Goal: Task Accomplishment & Management: Use online tool/utility

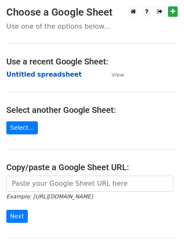
click at [37, 77] on strong "Untitled spreadsheet" at bounding box center [43, 75] width 75 height 8
click at [40, 74] on strong "Untitled spreadsheet" at bounding box center [43, 75] width 75 height 8
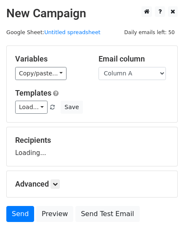
scroll to position [48, 0]
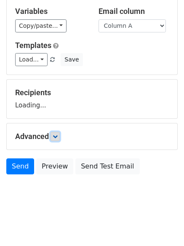
click at [58, 137] on icon at bounding box center [55, 136] width 5 height 5
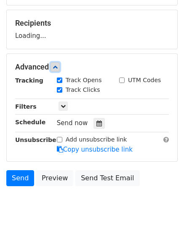
scroll to position [120, 0]
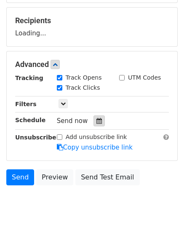
click at [96, 118] on icon at bounding box center [98, 121] width 5 height 6
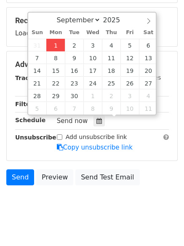
type input "2025-09-01 12:00"
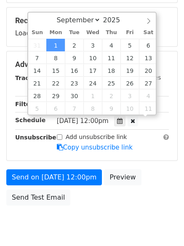
scroll to position [0, 0]
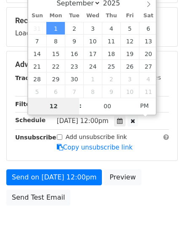
type input "4"
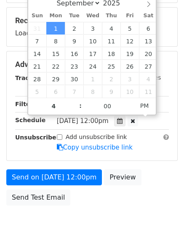
type input "2025-09-01 16:00"
click at [87, 213] on body "New Campaign Daily emails left: 50 Google Sheet: Untitled spreadsheet Variables…" at bounding box center [92, 65] width 184 height 357
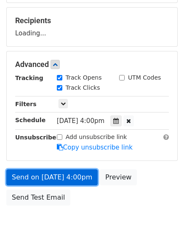
click at [72, 175] on link "Send on Sep 1 at 4:00pm" at bounding box center [51, 177] width 91 height 16
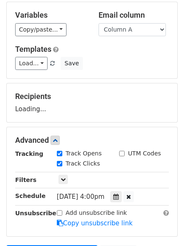
scroll to position [35, 0]
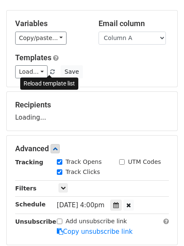
click at [50, 69] on span at bounding box center [52, 71] width 5 height 5
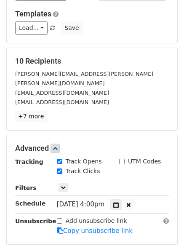
scroll to position [100, 0]
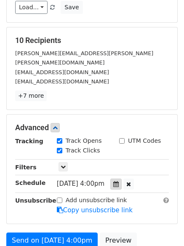
click at [119, 181] on icon at bounding box center [115, 184] width 5 height 6
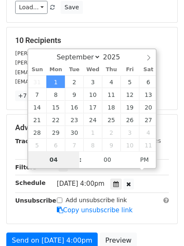
type input "4"
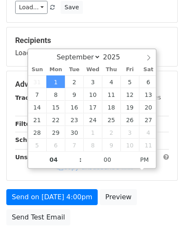
click at [117, 225] on div "Send on Sep 1 at 4:00pm Preview Send Test Email" at bounding box center [92, 209] width 184 height 40
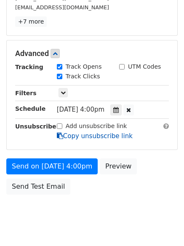
scroll to position [184, 0]
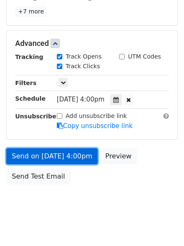
click at [81, 150] on link "Send on Sep 1 at 4:00pm" at bounding box center [51, 156] width 91 height 16
click at [74, 148] on link "Send on Sep 1 at 4:00pm" at bounding box center [51, 156] width 91 height 16
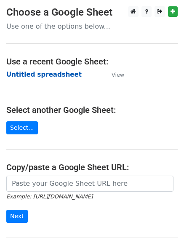
click at [61, 75] on strong "Untitled spreadsheet" at bounding box center [43, 75] width 75 height 8
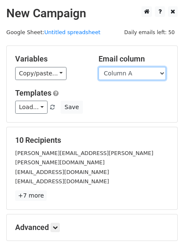
click at [145, 74] on select "Column A Column B Column C Column D Column E" at bounding box center [132, 73] width 67 height 13
select select "Column B"
click at [99, 67] on select "Column A Column B Column C Column D Column E" at bounding box center [132, 73] width 67 height 13
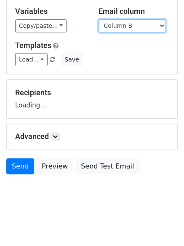
scroll to position [48, 0]
click at [51, 136] on h5 "Advanced" at bounding box center [92, 136] width 154 height 9
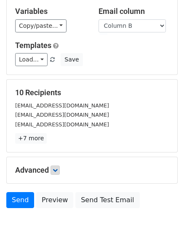
click at [53, 137] on p "+7 more" at bounding box center [92, 138] width 154 height 11
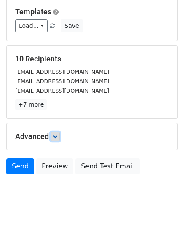
click at [58, 138] on icon at bounding box center [55, 136] width 5 height 5
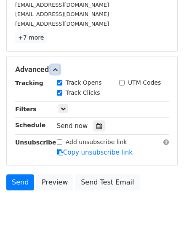
scroll to position [149, 0]
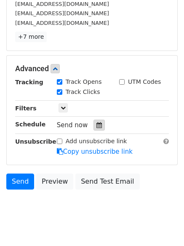
click at [97, 128] on div at bounding box center [98, 125] width 11 height 11
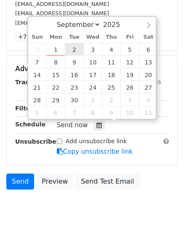
type input "2025-09-02 12:00"
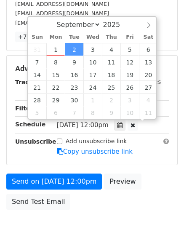
scroll to position [0, 0]
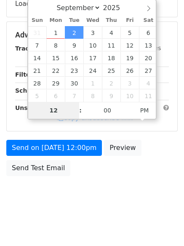
type input "5"
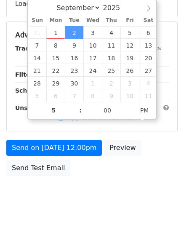
type input "2025-09-02 17:00"
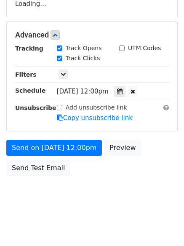
click at [93, 198] on body "New Campaign Daily emails left: 50 Google Sheet: Untitled spreadsheet Variables…" at bounding box center [92, 35] width 184 height 357
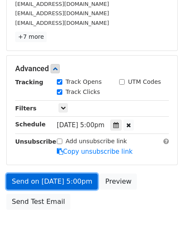
click at [78, 187] on link "Send on Sep 2 at 5:00pm" at bounding box center [51, 182] width 91 height 16
click at [78, 188] on link "Send on Sep 2 at 5:00pm" at bounding box center [51, 182] width 91 height 16
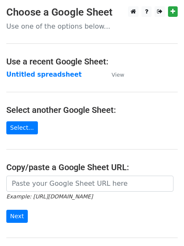
click at [56, 70] on td "Untitled spreadsheet" at bounding box center [54, 75] width 97 height 10
click at [56, 72] on strong "Untitled spreadsheet" at bounding box center [43, 75] width 75 height 8
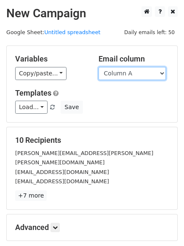
click at [138, 75] on select "Column A Column B Column C Column D Column E" at bounding box center [132, 73] width 67 height 13
select select "Column C"
click at [99, 67] on select "Column A Column B Column C Column D Column E" at bounding box center [132, 73] width 67 height 13
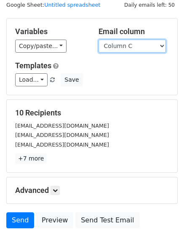
scroll to position [42, 0]
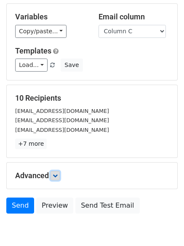
click at [54, 176] on link at bounding box center [55, 175] width 9 height 9
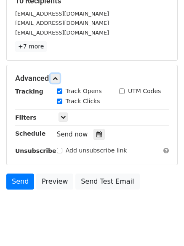
scroll to position [141, 0]
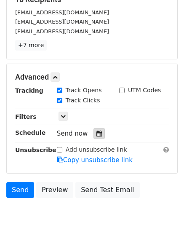
click at [96, 134] on icon at bounding box center [98, 134] width 5 height 6
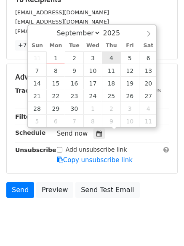
type input "2025-09-04 12:00"
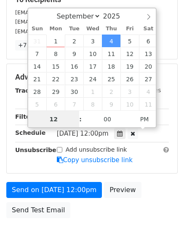
scroll to position [0, 0]
click at [61, 117] on input "6" at bounding box center [53, 118] width 51 height 17
type input "7"
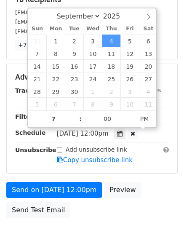
type input "2025-09-04 19:00"
click at [103, 227] on body "New Campaign Daily emails left: 50 Google Sheet: Untitled spreadsheet Variables…" at bounding box center [92, 61] width 184 height 390
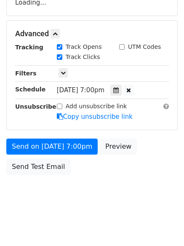
scroll to position [184, 0]
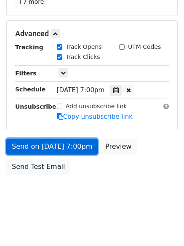
click at [78, 152] on link "Send on Sep 4 at 7:00pm" at bounding box center [51, 147] width 91 height 16
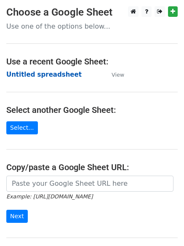
click at [38, 76] on strong "Untitled spreadsheet" at bounding box center [43, 75] width 75 height 8
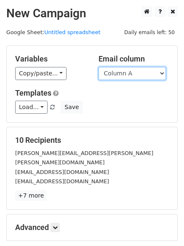
click at [131, 77] on select "Column A Column B Column C Column D Column E" at bounding box center [132, 73] width 67 height 13
select select "Column E"
click at [99, 67] on select "Column A Column B Column C Column D Column E" at bounding box center [132, 73] width 67 height 13
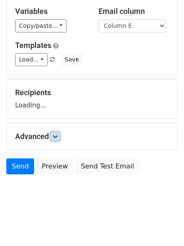
click at [58, 137] on icon at bounding box center [55, 136] width 5 height 5
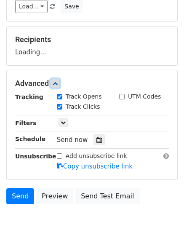
scroll to position [107, 0]
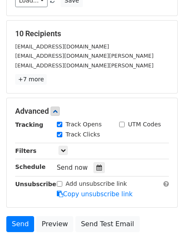
click at [96, 133] on div "Track Clicks" at bounding box center [82, 135] width 62 height 10
click at [96, 166] on icon at bounding box center [98, 168] width 5 height 6
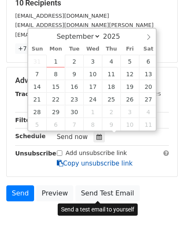
scroll to position [164, 0]
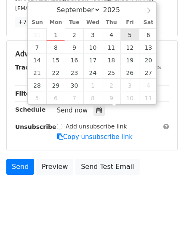
type input "[DATE] 12:00"
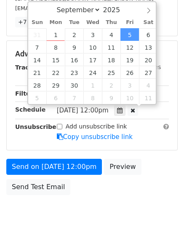
scroll to position [0, 0]
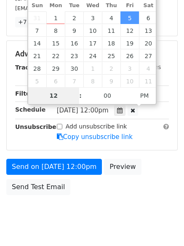
type input "8"
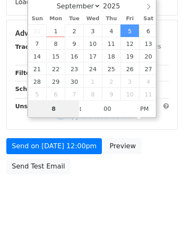
scroll to position [150, 0]
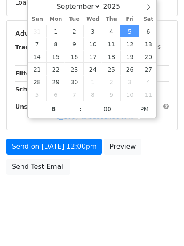
type input "[DATE] 20:00"
click at [118, 167] on div "Send on [DATE] 12:00pm Preview Send Test Email" at bounding box center [92, 159] width 184 height 40
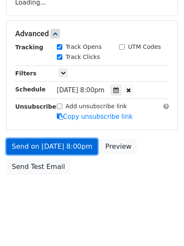
click at [72, 152] on link "Send on [DATE] 8:00pm" at bounding box center [51, 147] width 91 height 16
